Goal: Task Accomplishment & Management: Manage account settings

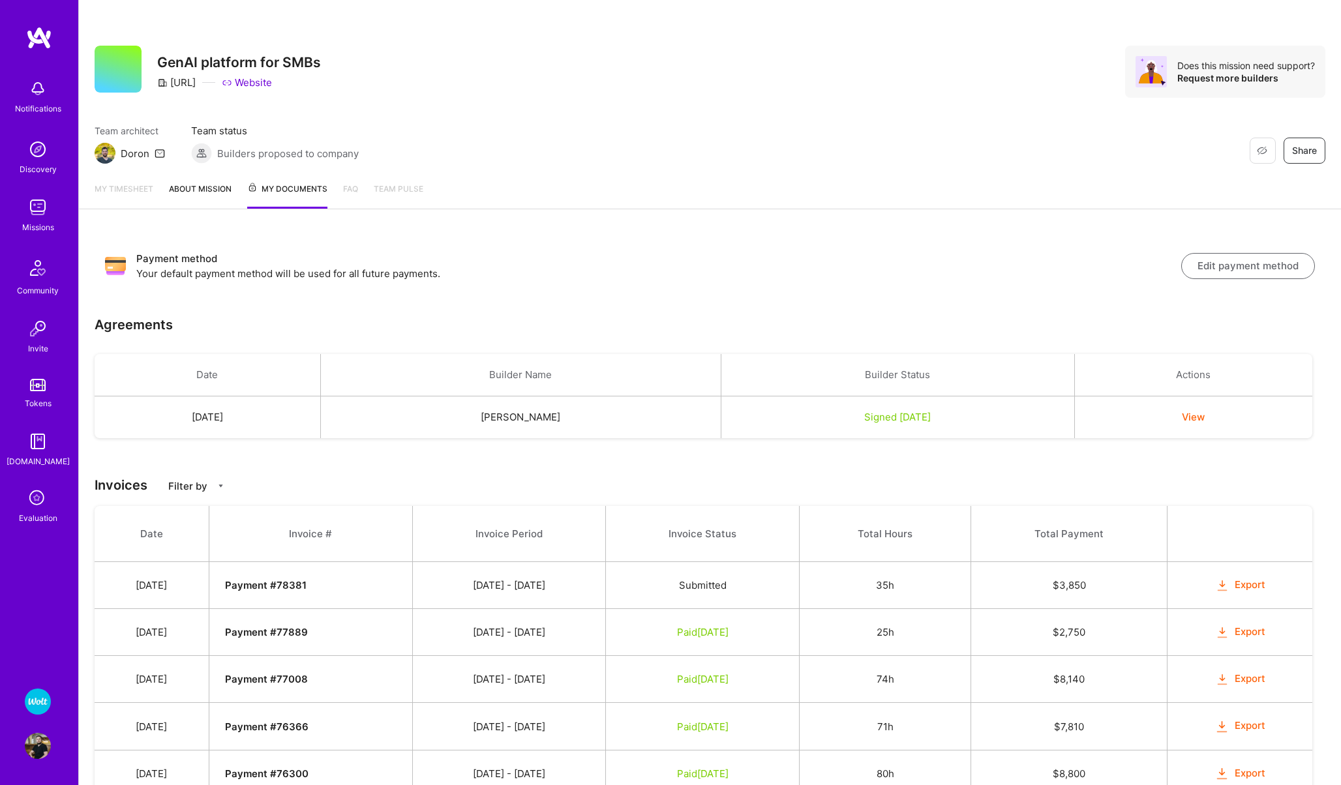
click at [37, 504] on icon at bounding box center [37, 499] width 25 height 25
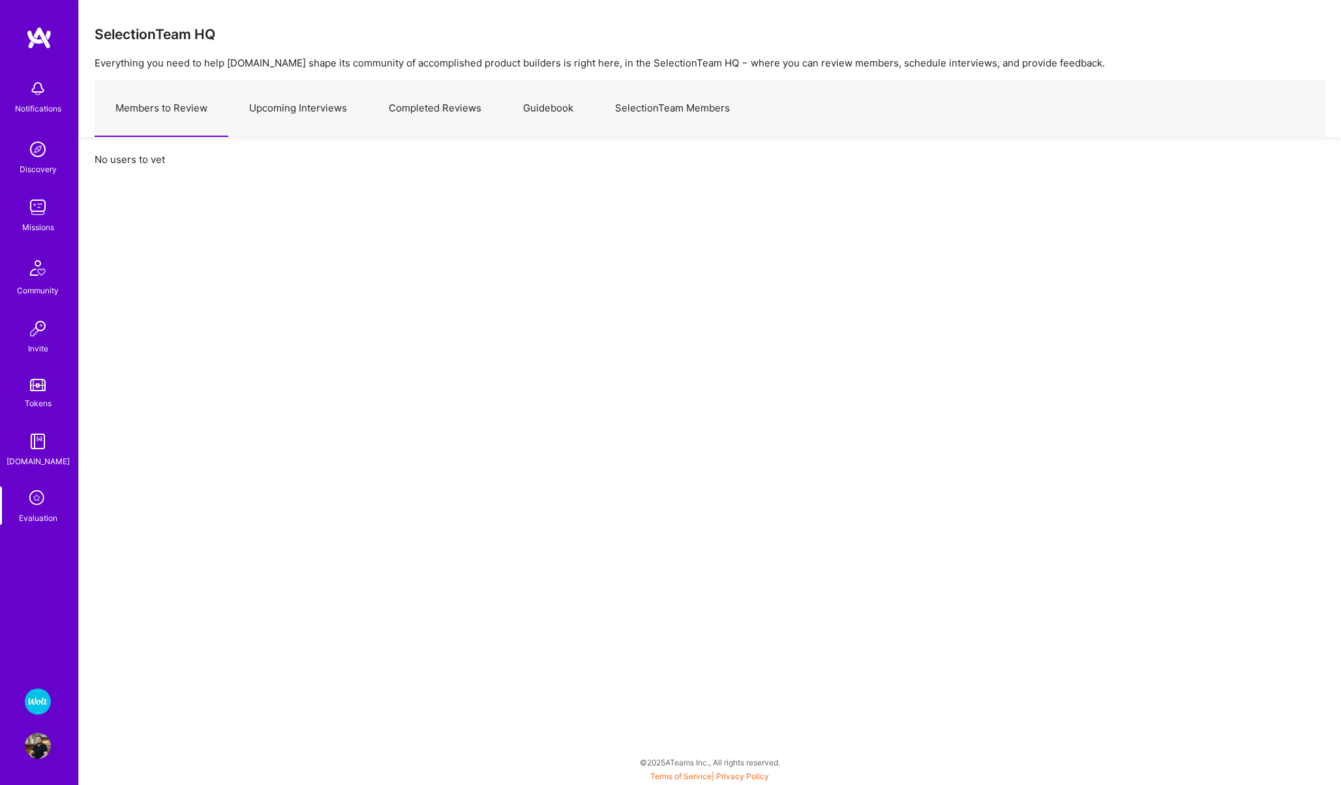
click at [275, 120] on link "Upcoming Interviews" at bounding box center [298, 108] width 140 height 57
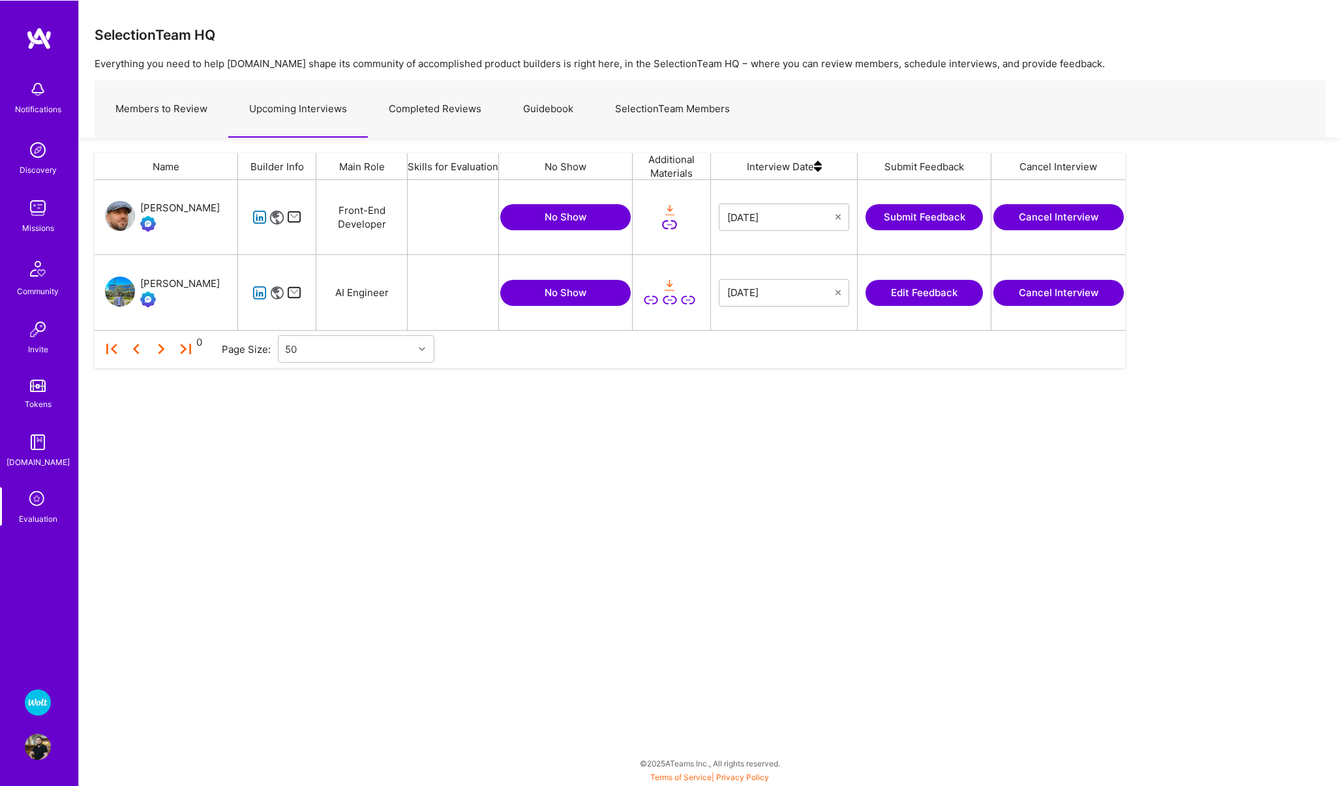
scroll to position [150, 1031]
click at [258, 217] on icon "grid" at bounding box center [259, 216] width 15 height 15
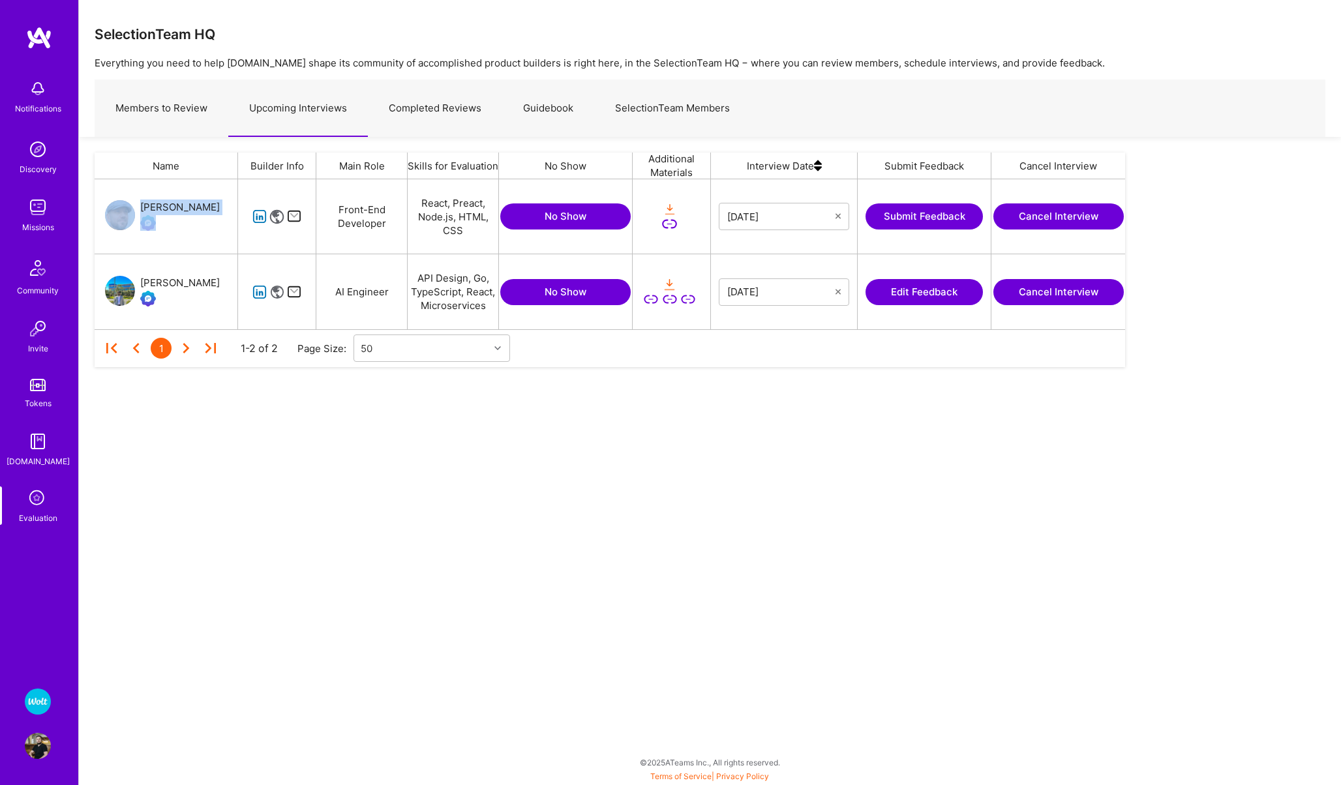
click at [1052, 287] on button "Cancel Interview" at bounding box center [1059, 292] width 130 height 26
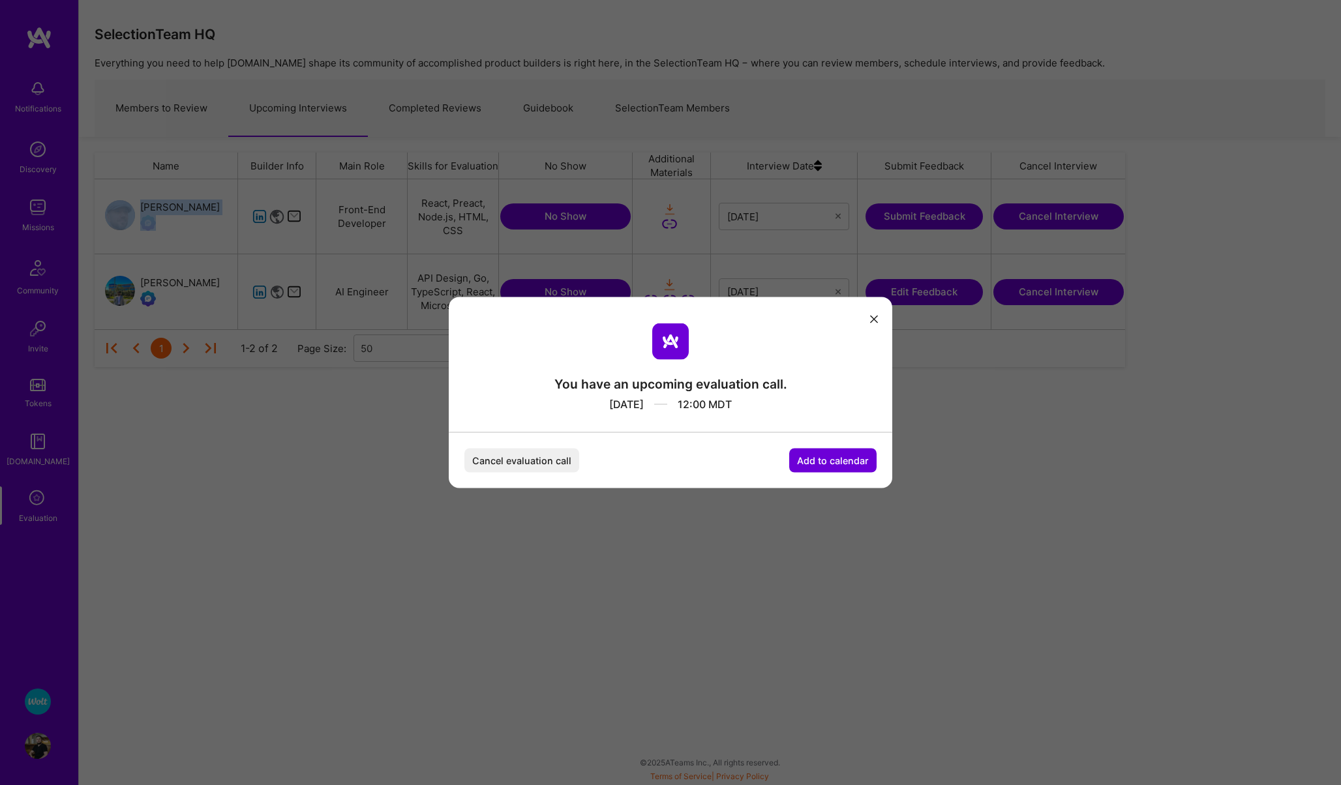
click at [534, 453] on button "Cancel evaluation call" at bounding box center [521, 461] width 115 height 24
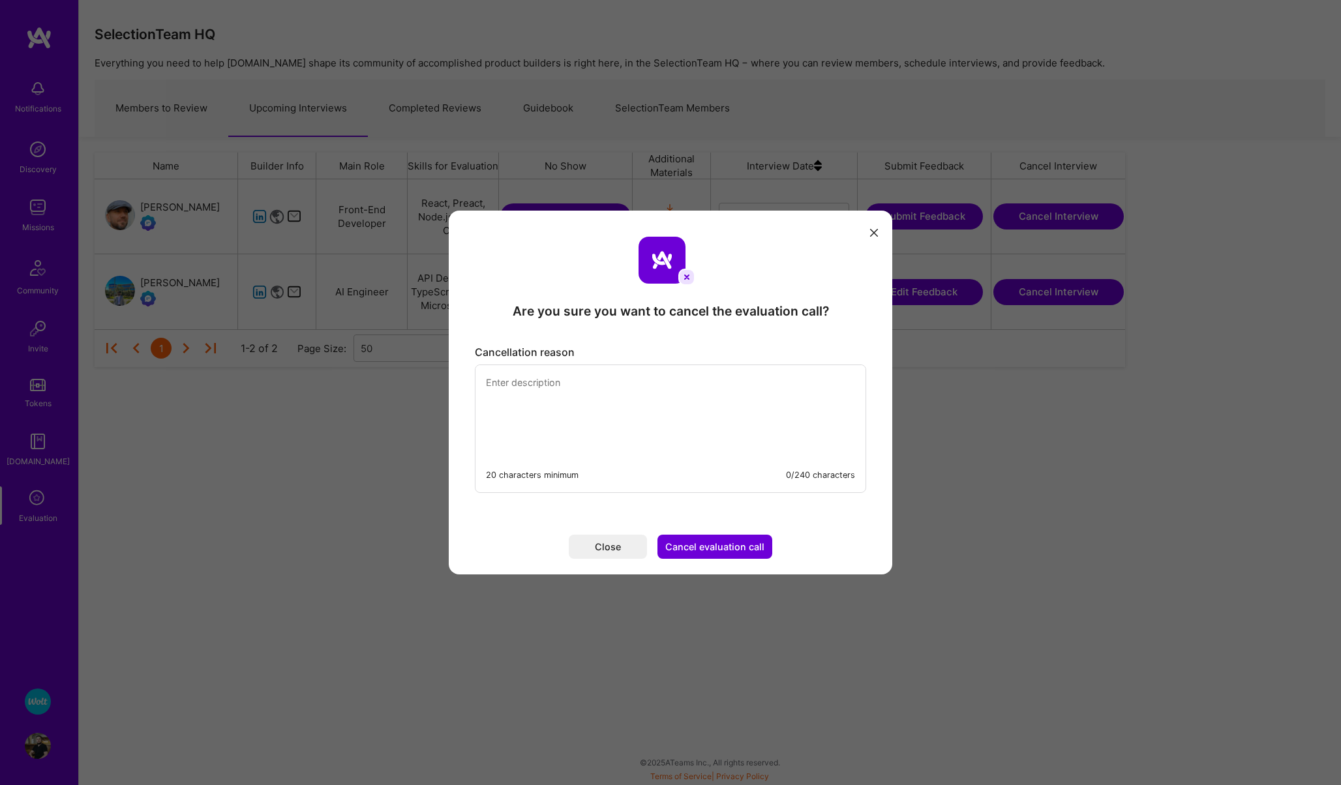
click at [530, 410] on textarea "modal" at bounding box center [671, 409] width 390 height 89
click at [519, 380] on textarea "Due to scheduling conflict I have" at bounding box center [671, 409] width 390 height 89
click at [693, 371] on textarea "Due to sudden scheduling conflict I have" at bounding box center [671, 409] width 390 height 89
click at [679, 380] on textarea "Due to sudden scheduling conflict I have" at bounding box center [671, 409] width 390 height 89
click at [485, 381] on textarea "Due to sudden scheduling conflict I have to cancel our evaluation call. Please …" at bounding box center [671, 409] width 390 height 89
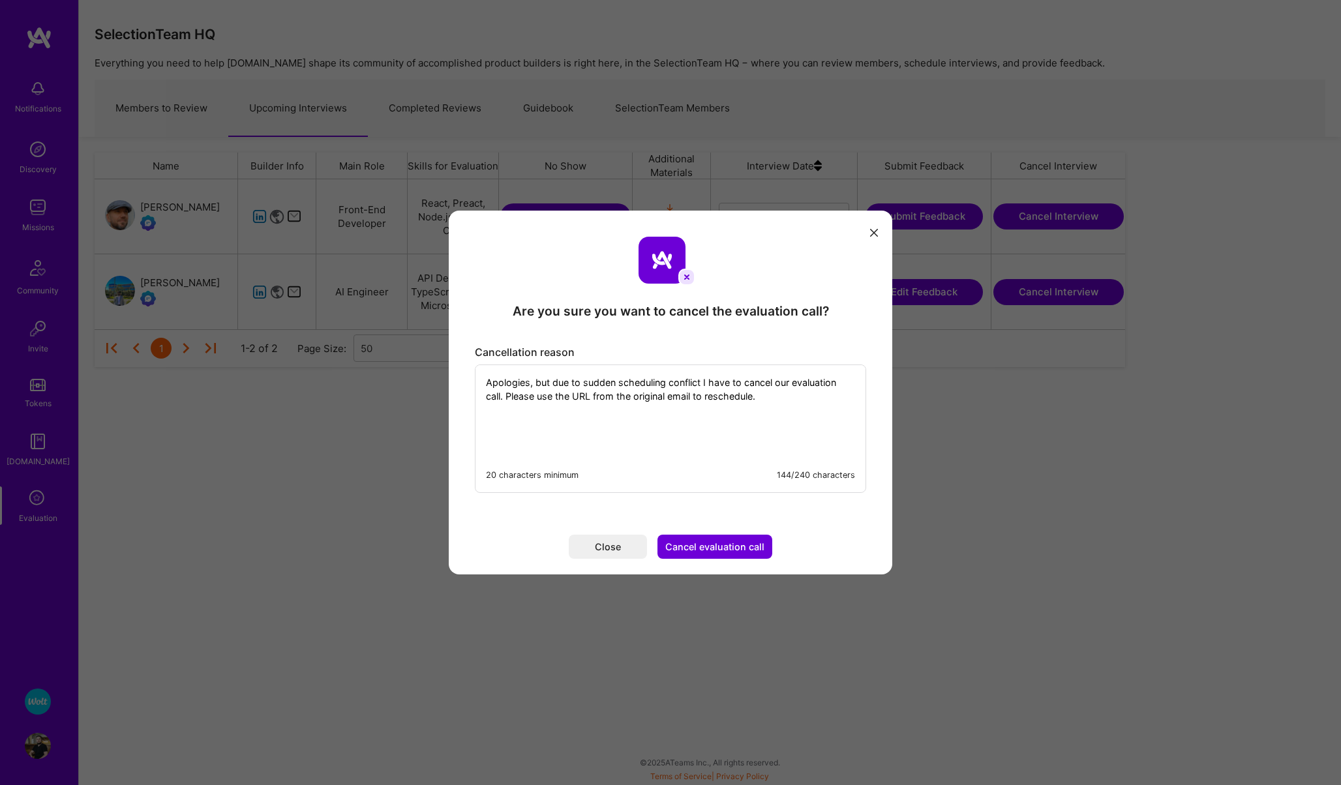
type textarea "Apologies, but due to sudden scheduling conflict I have to cancel our evaluatio…"
click at [693, 552] on button "Cancel evaluation call" at bounding box center [715, 547] width 115 height 24
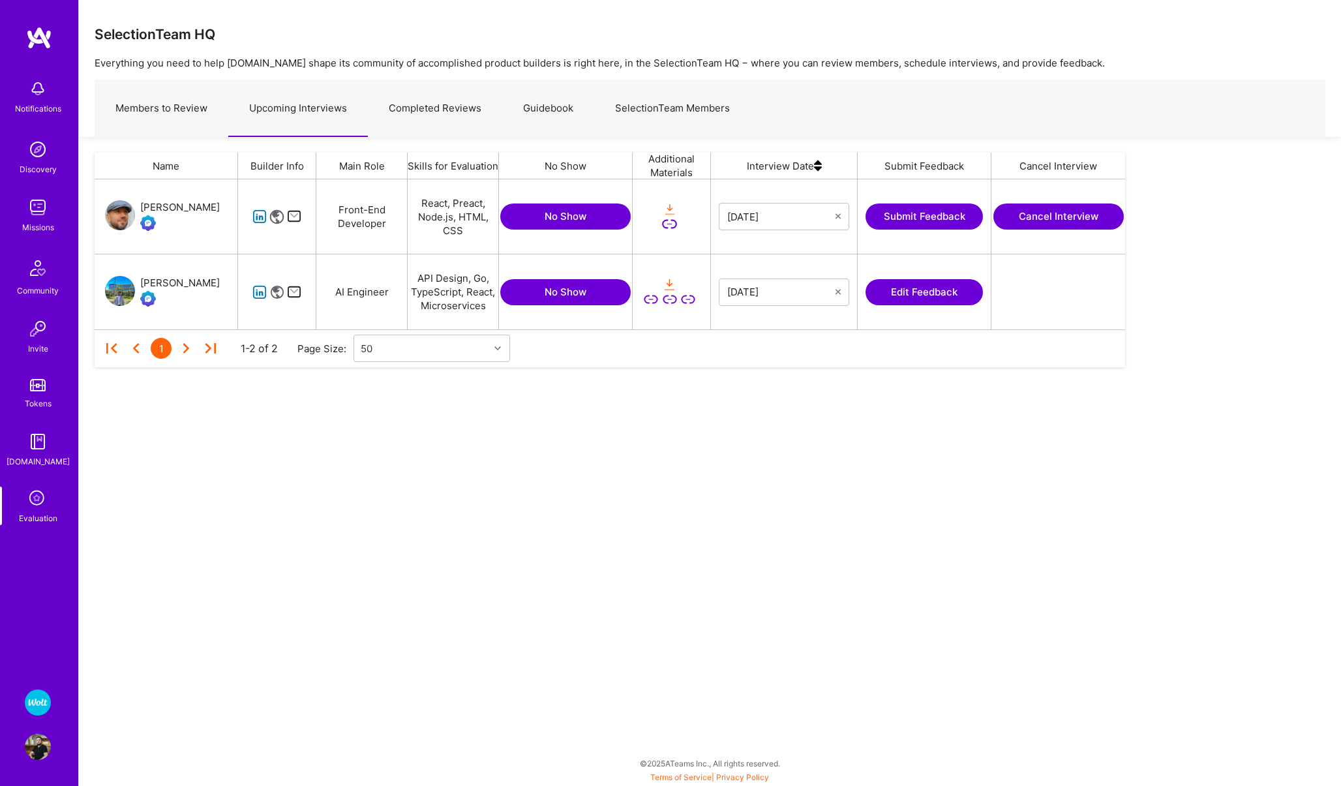
click at [42, 742] on img at bounding box center [38, 747] width 26 height 26
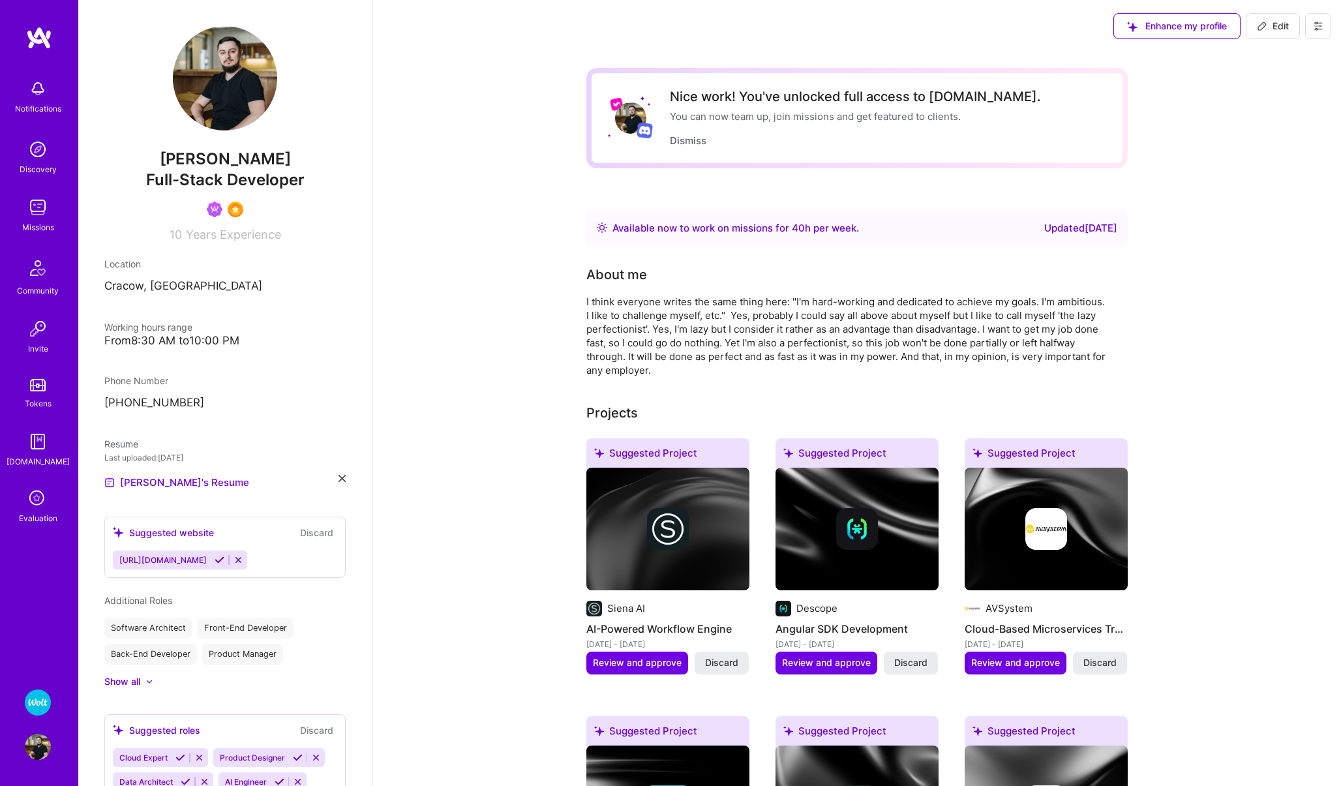
click at [1325, 27] on button at bounding box center [1318, 26] width 26 height 26
click at [1296, 49] on button "Settings" at bounding box center [1283, 55] width 98 height 33
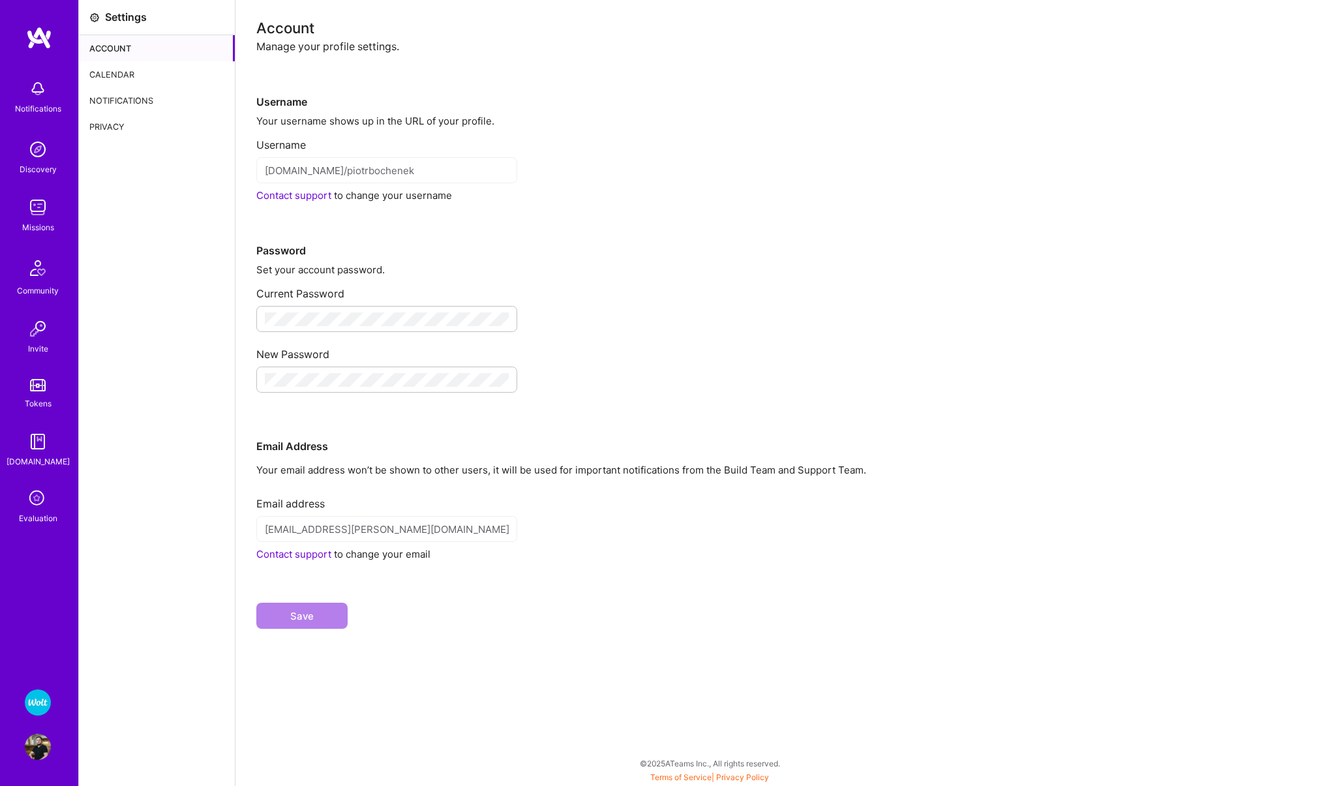
click at [123, 72] on div "Calendar" at bounding box center [157, 74] width 156 height 26
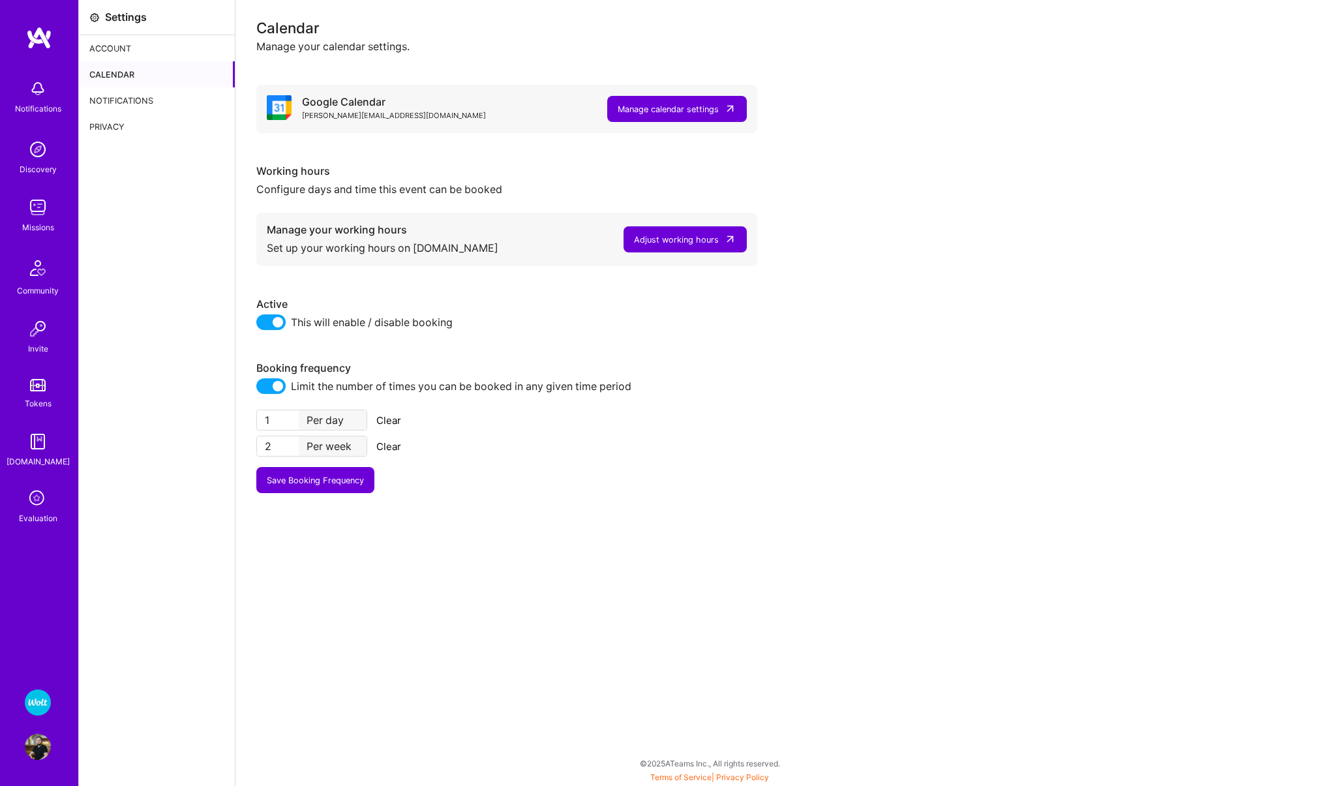
click at [666, 241] on div "Adjust working hours" at bounding box center [676, 240] width 85 height 14
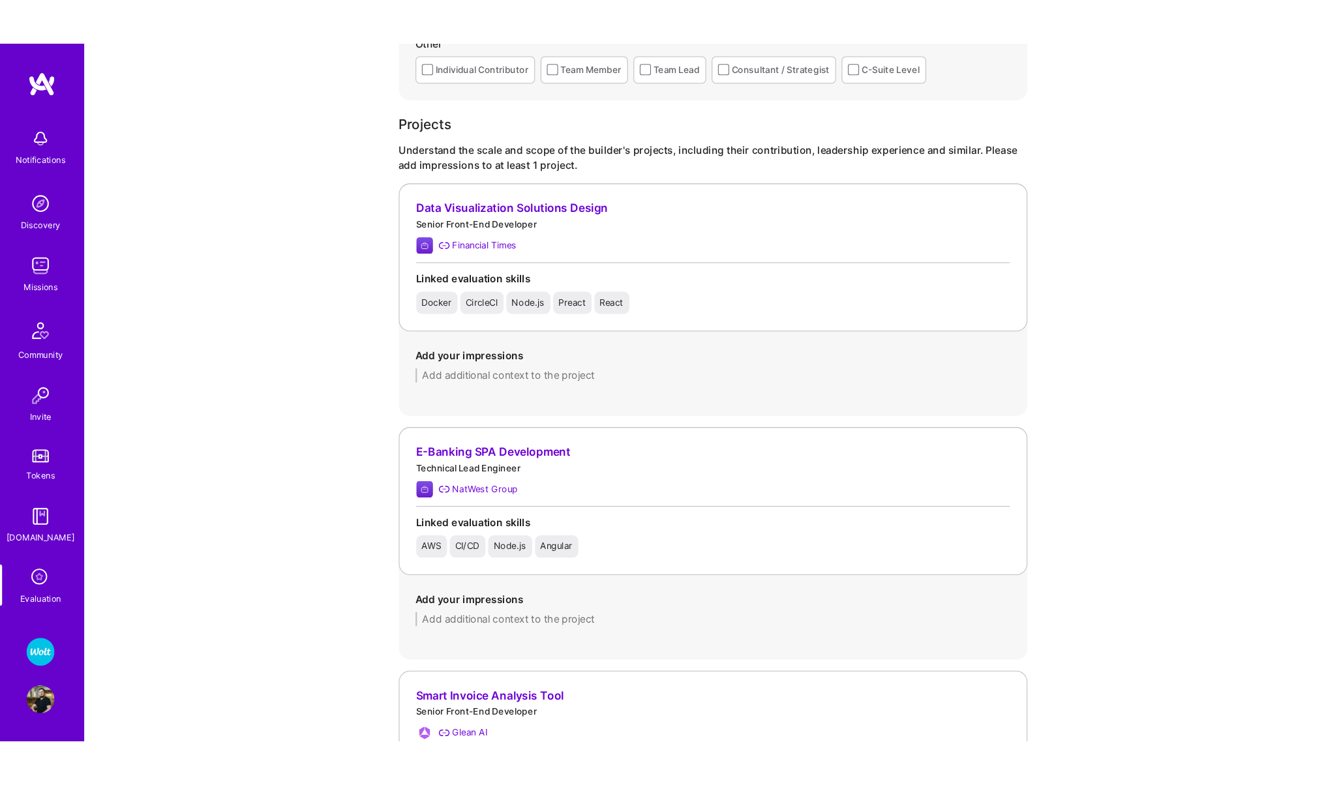
scroll to position [866, 0]
